Goal: Information Seeking & Learning: Check status

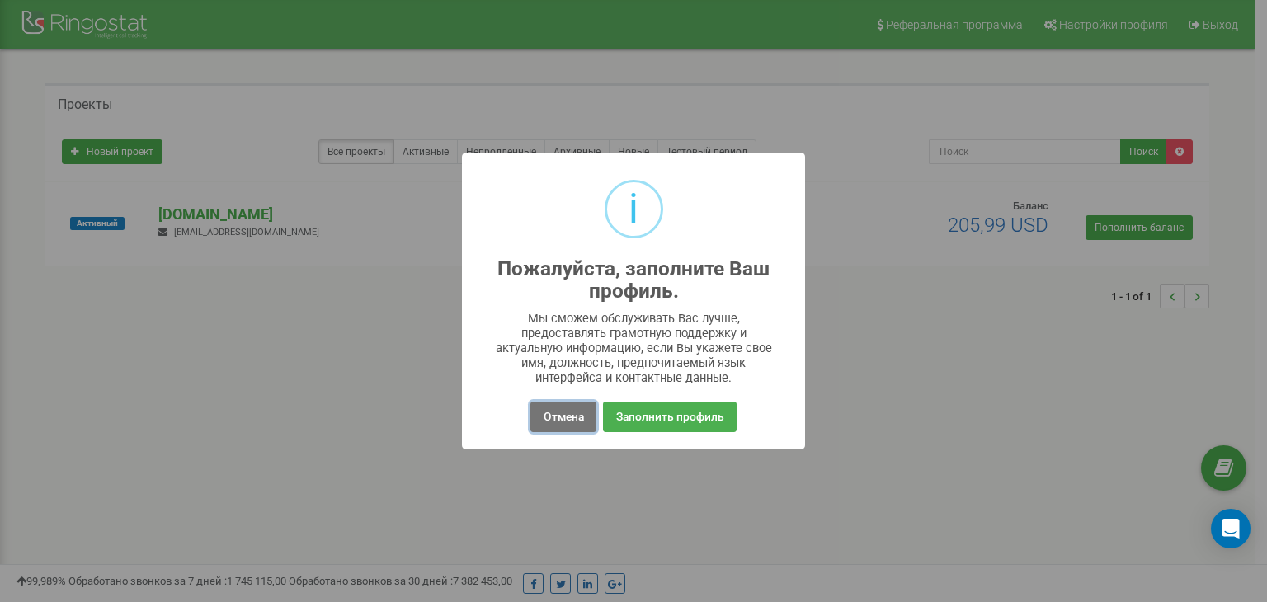
drag, startPoint x: 577, startPoint y: 420, endPoint x: 547, endPoint y: 369, distance: 58.8
click at [577, 420] on button "Отмена" at bounding box center [562, 417] width 65 height 31
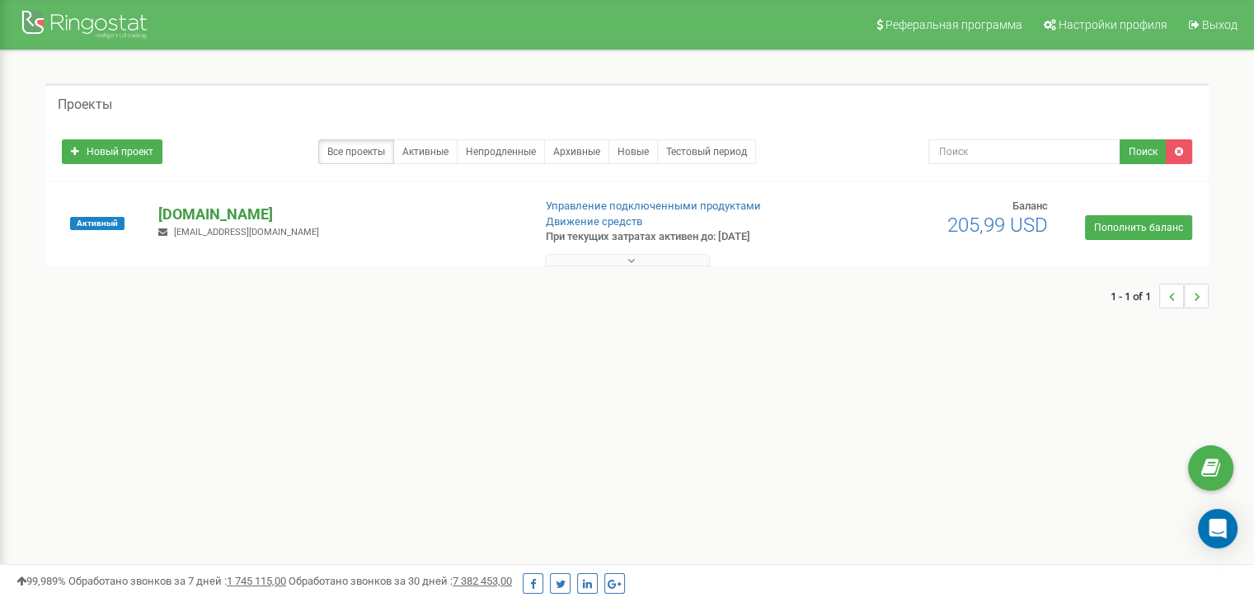
click at [238, 209] on p "[DOMAIN_NAME]" at bounding box center [338, 214] width 360 height 21
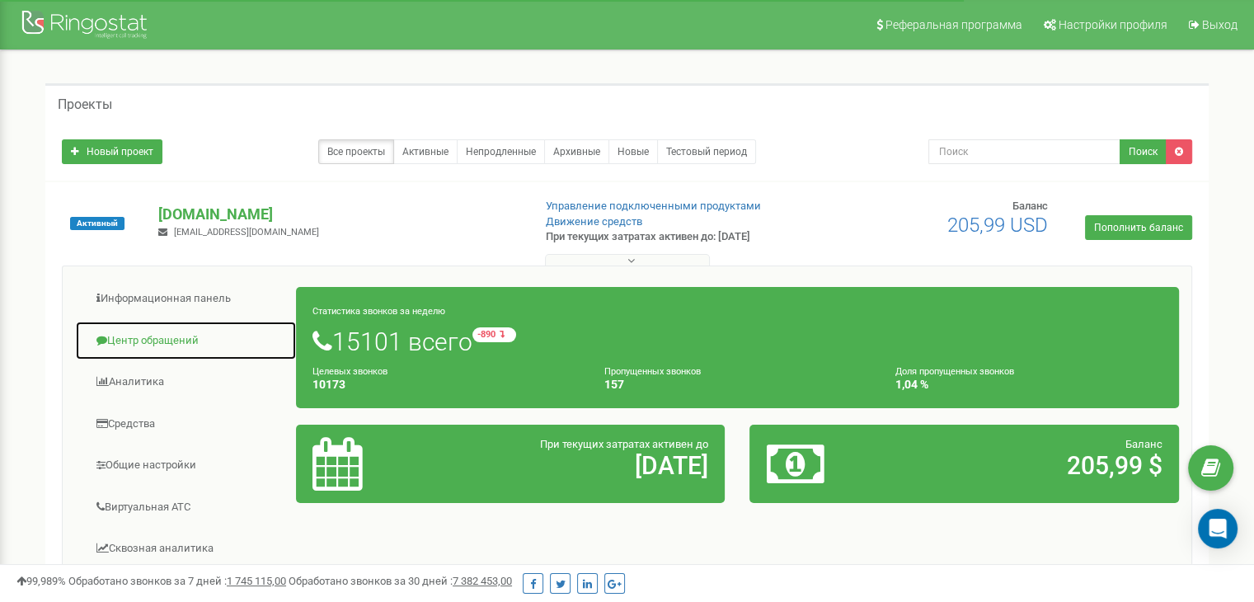
click at [165, 340] on link "Центр обращений" at bounding box center [186, 341] width 222 height 40
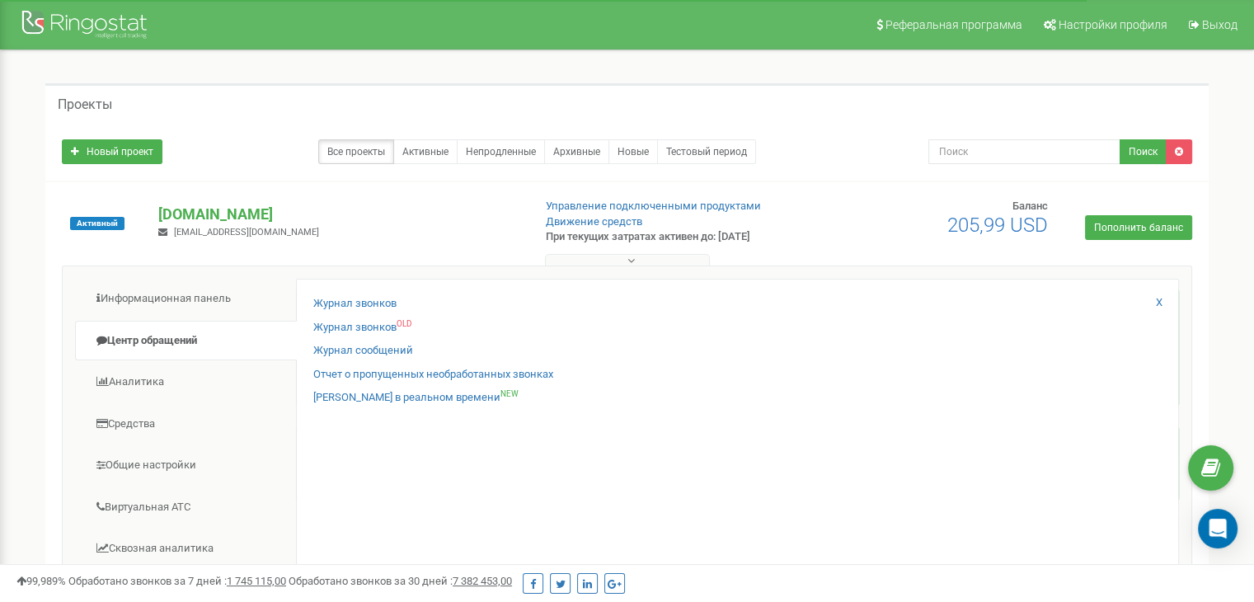
click at [360, 291] on div "Журнал звонков Журнал звонков OLD Журнал сообщений Отчет о пропущенных необрабо…" at bounding box center [737, 538] width 883 height 518
click at [356, 298] on link "Журнал звонков" at bounding box center [354, 304] width 83 height 16
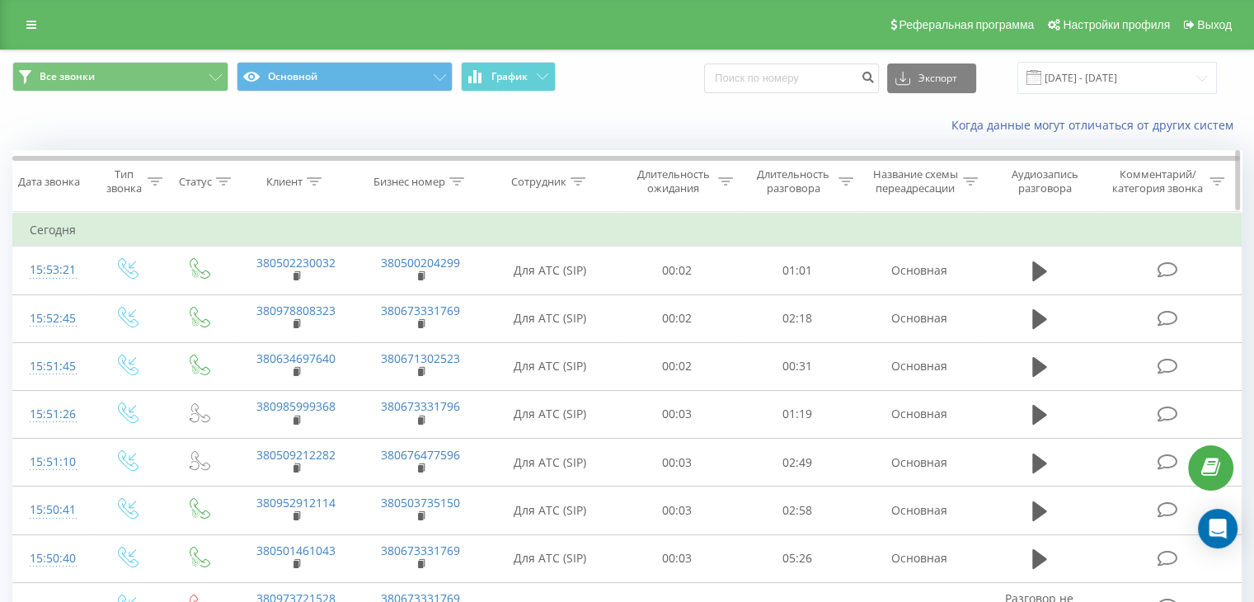
click at [455, 177] on icon at bounding box center [456, 181] width 15 height 8
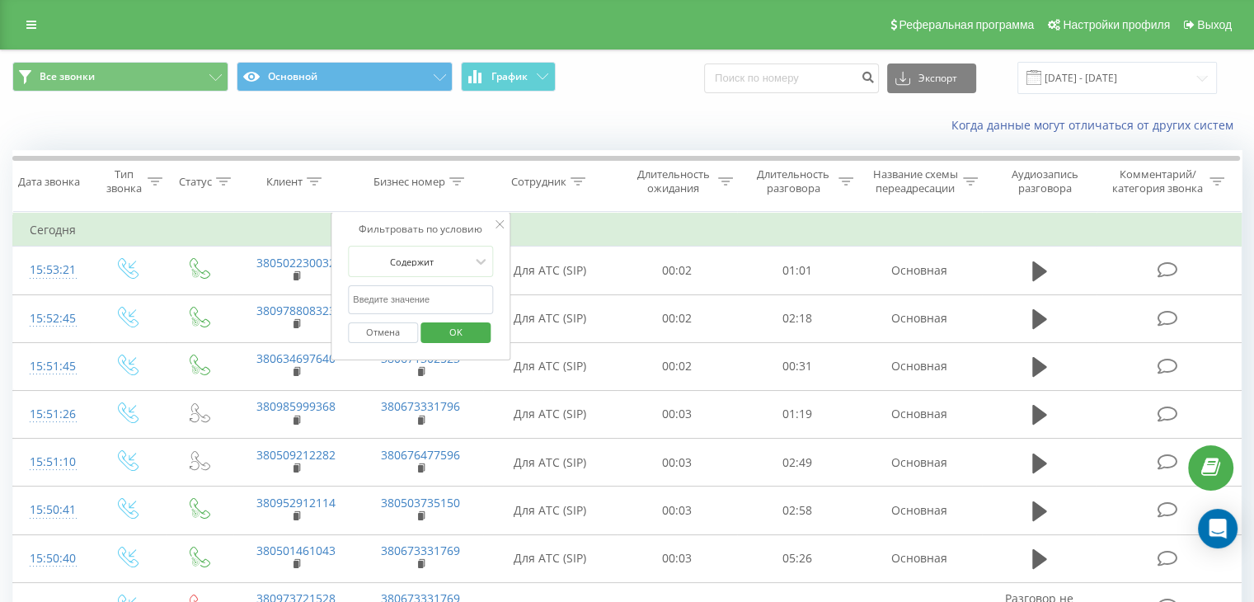
click at [409, 298] on input "text" at bounding box center [420, 299] width 145 height 29
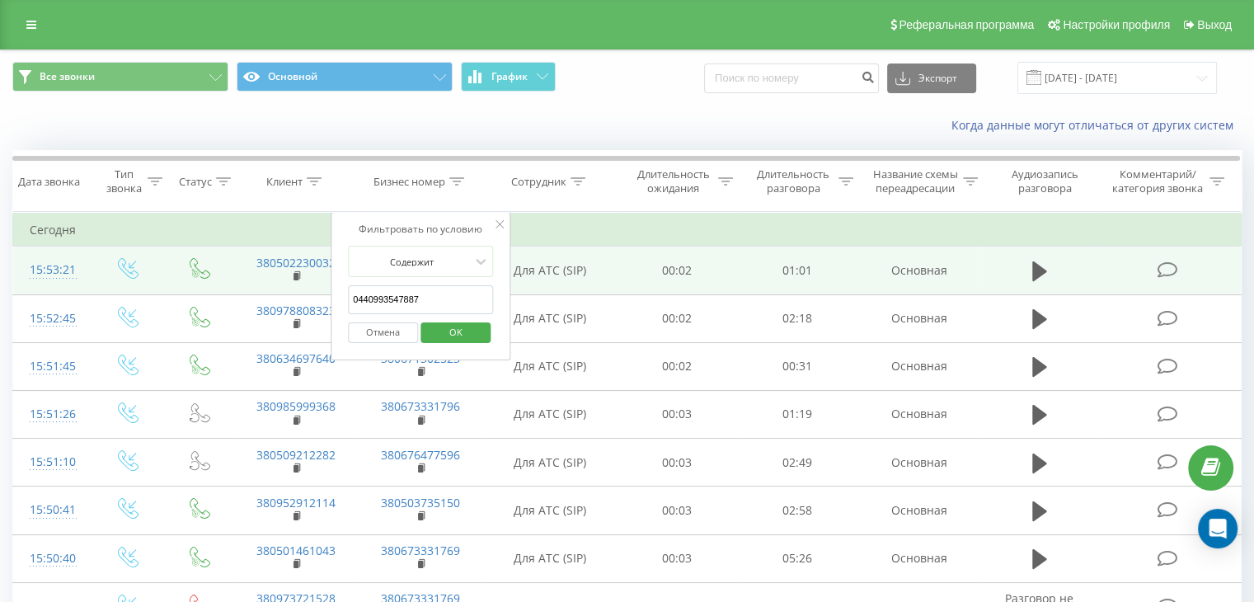
drag, startPoint x: 368, startPoint y: 299, endPoint x: 300, endPoint y: 286, distance: 68.8
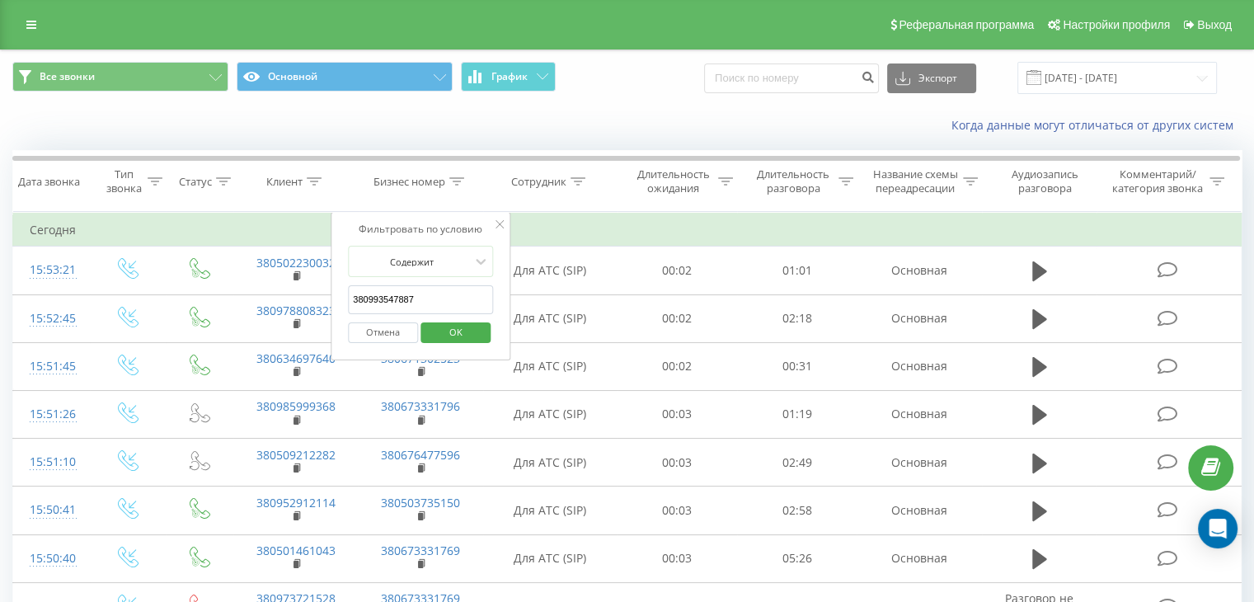
click at [457, 334] on span "OK" at bounding box center [456, 332] width 46 height 26
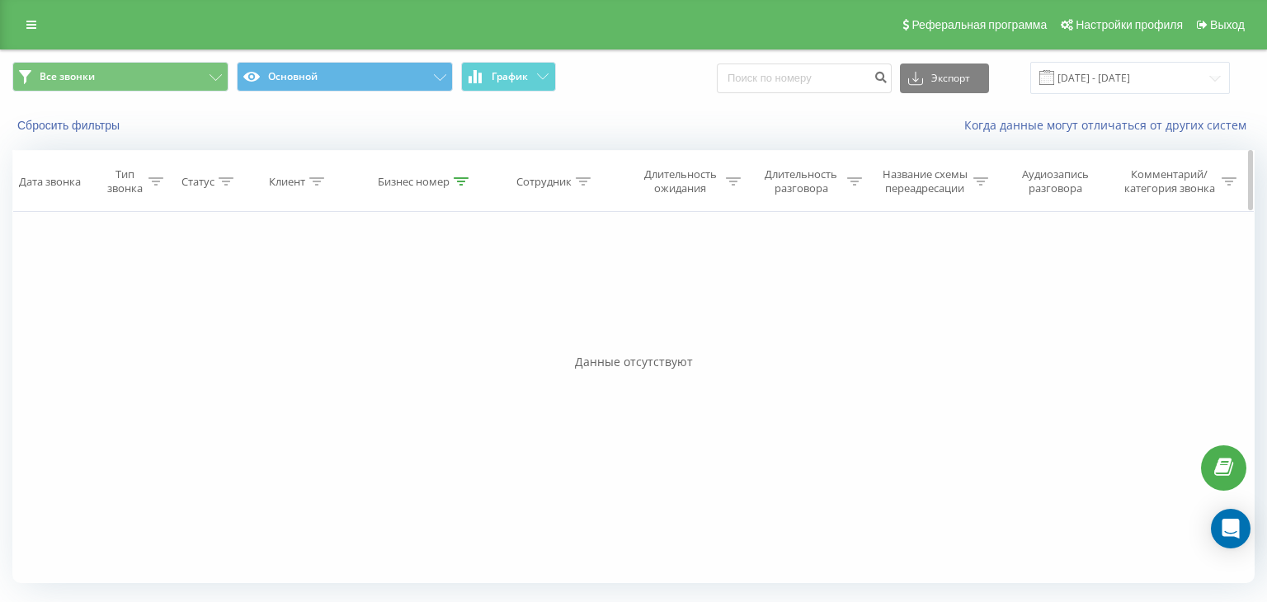
click at [464, 180] on icon at bounding box center [461, 181] width 15 height 8
drag, startPoint x: 379, startPoint y: 300, endPoint x: 370, endPoint y: 295, distance: 10.3
click at [370, 295] on input "380993547887" at bounding box center [424, 299] width 145 height 29
click at [459, 329] on span "OK" at bounding box center [460, 332] width 46 height 26
click at [460, 180] on icon at bounding box center [461, 181] width 15 height 8
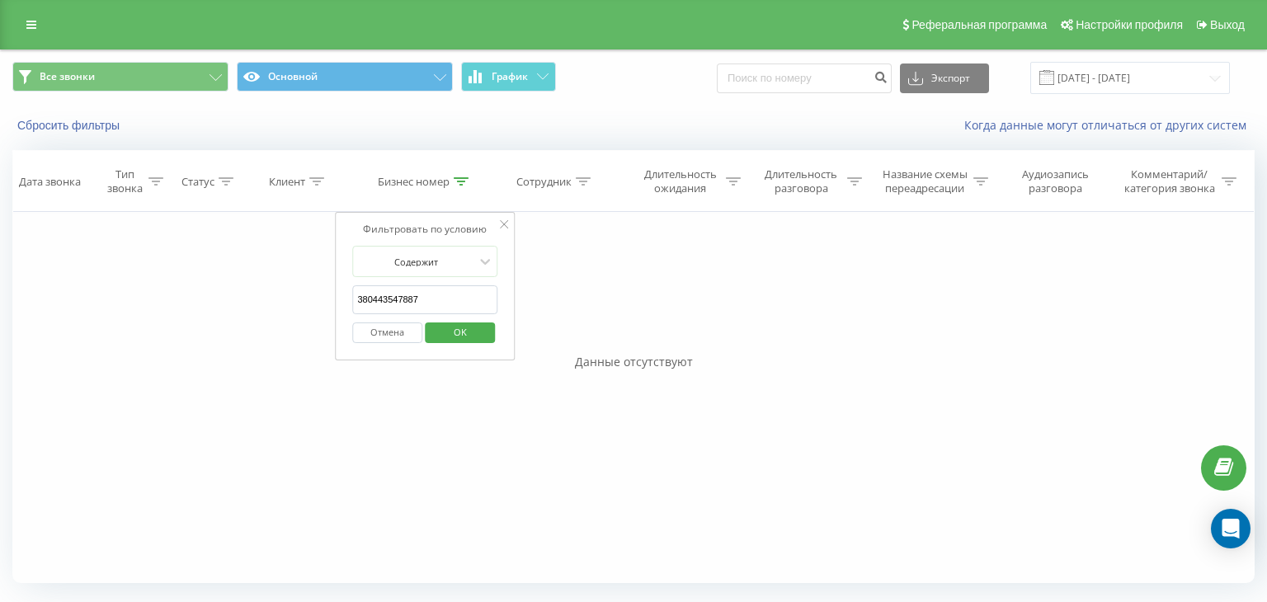
drag, startPoint x: 426, startPoint y: 296, endPoint x: 370, endPoint y: 292, distance: 56.2
click at [370, 292] on input "380443547887" at bounding box center [424, 299] width 145 height 29
type input "380672124161"
click at [496, 332] on div "Отмена OK" at bounding box center [424, 332] width 145 height 37
click at [472, 340] on span "OK" at bounding box center [460, 332] width 46 height 26
